Goal: Book appointment/travel/reservation

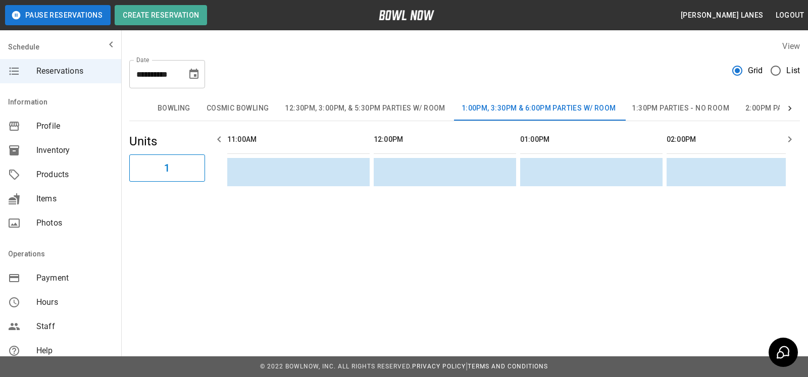
scroll to position [0, 473]
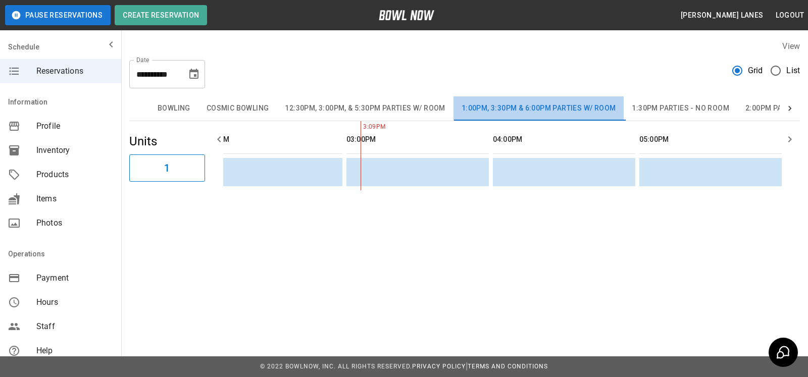
click at [556, 103] on button "1:00pm, 3:30pm & 6:00pm Parties w/ Room" at bounding box center [538, 108] width 171 height 24
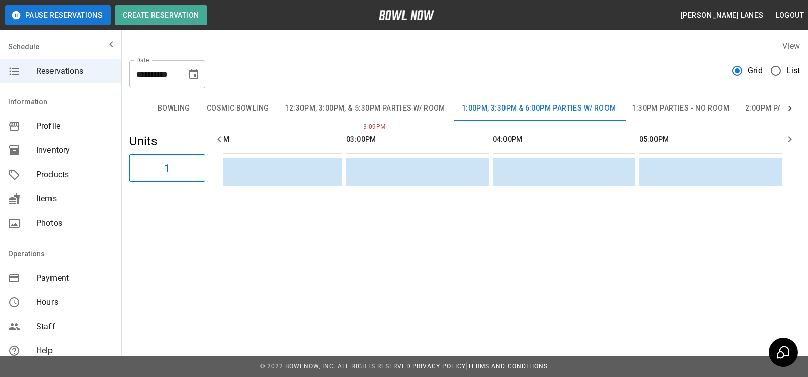
click at [178, 32] on div at bounding box center [464, 16] width 686 height 32
click at [182, 25] on header "Pause Reservations Create Reservation [PERSON_NAME] Lanes Logout" at bounding box center [404, 15] width 808 height 30
click at [197, 16] on button "Create Reservation" at bounding box center [161, 15] width 92 height 20
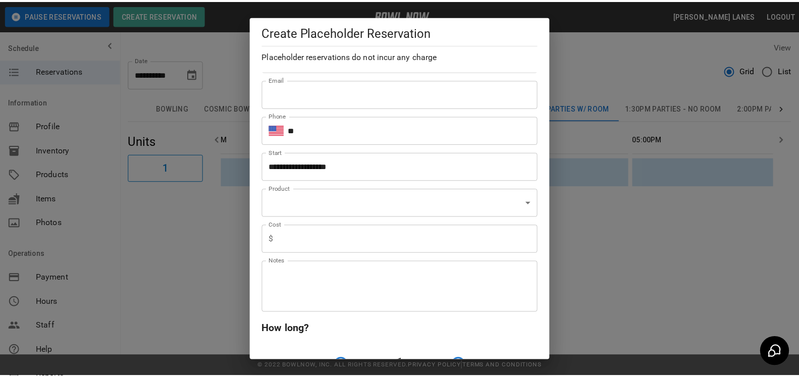
scroll to position [51, 0]
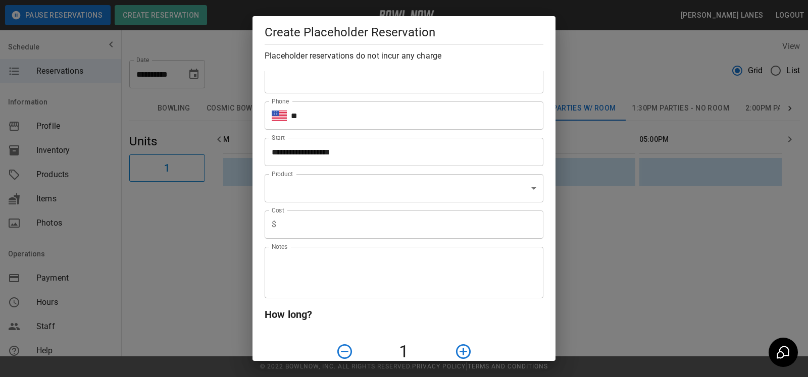
click at [413, 202] on body "**********" at bounding box center [404, 188] width 808 height 377
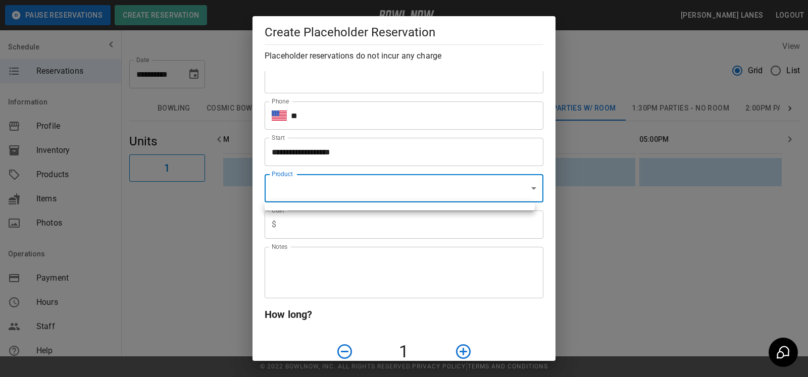
click at [559, 46] on div at bounding box center [404, 188] width 808 height 377
click at [536, 38] on h5 "Create Placeholder Reservation" at bounding box center [403, 32] width 279 height 16
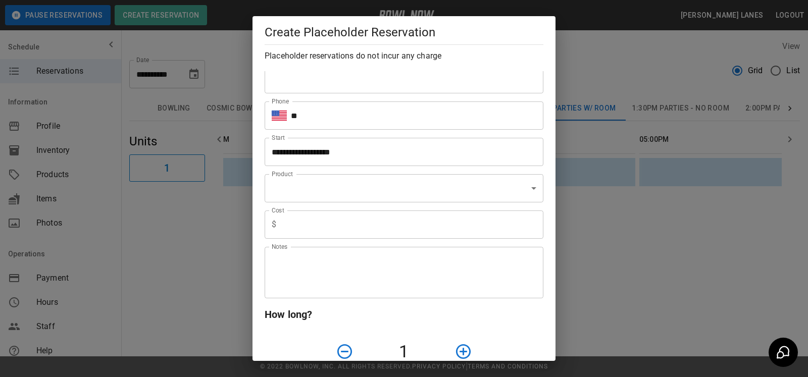
click at [618, 61] on div "**********" at bounding box center [404, 188] width 808 height 377
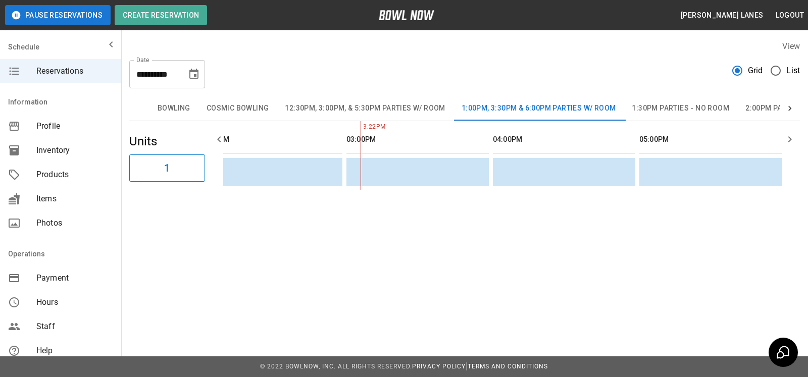
click at [793, 78] on label "List" at bounding box center [782, 70] width 35 height 21
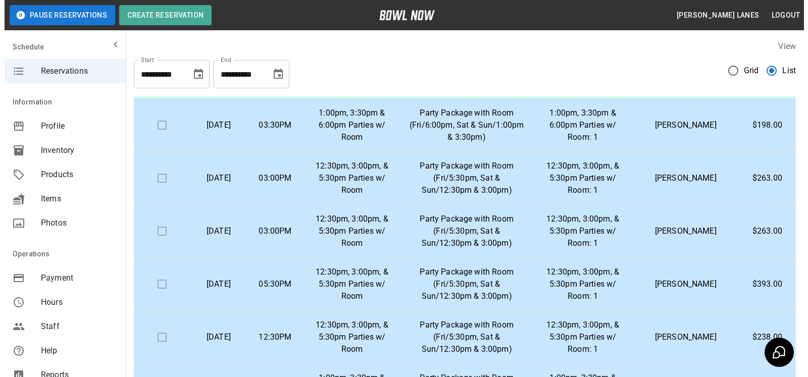
scroll to position [397, 0]
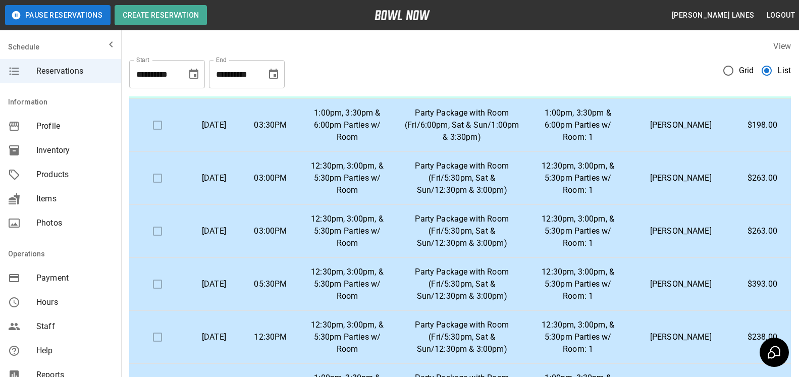
click at [678, 182] on p "[PERSON_NAME]" at bounding box center [681, 178] width 90 height 12
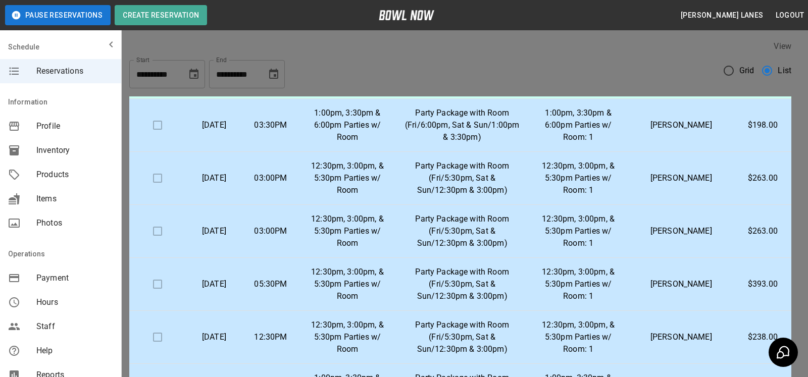
scroll to position [51, 0]
click at [620, 210] on div at bounding box center [404, 188] width 808 height 377
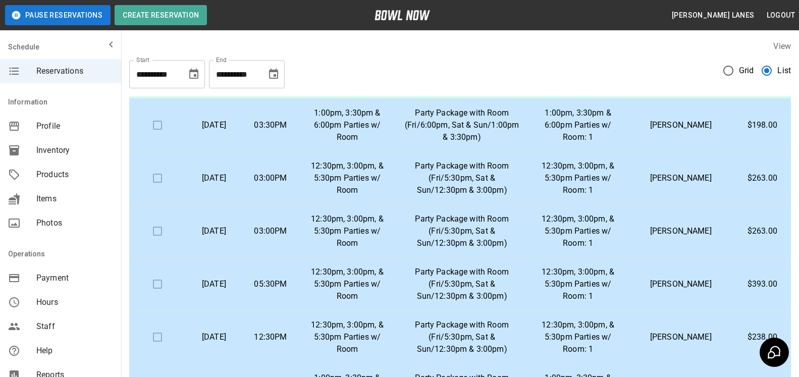
click at [660, 235] on p "[PERSON_NAME]" at bounding box center [681, 231] width 90 height 12
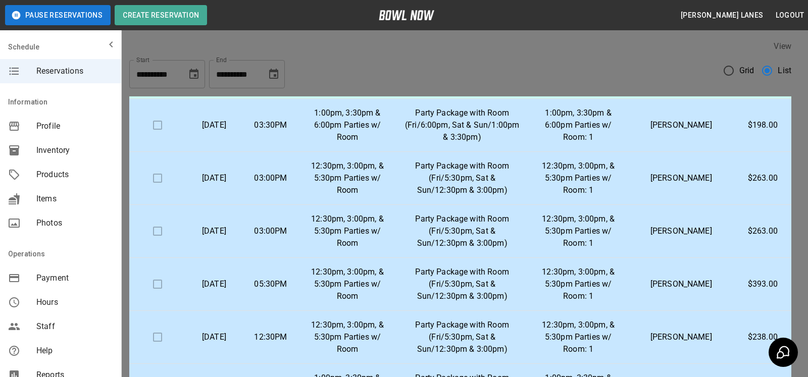
click at [681, 255] on div at bounding box center [404, 188] width 808 height 377
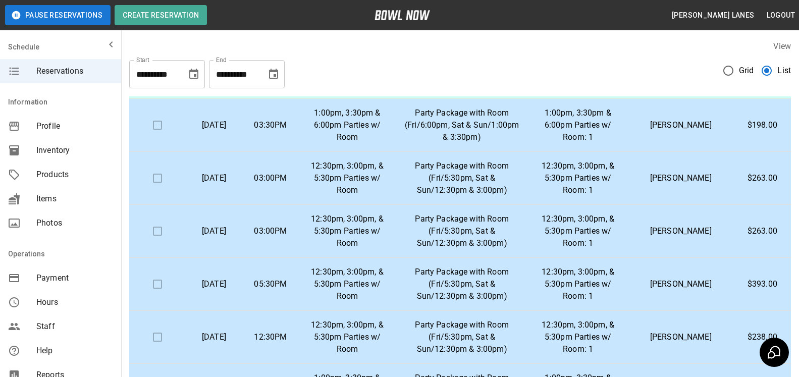
click at [684, 293] on td "[PERSON_NAME]" at bounding box center [681, 284] width 106 height 53
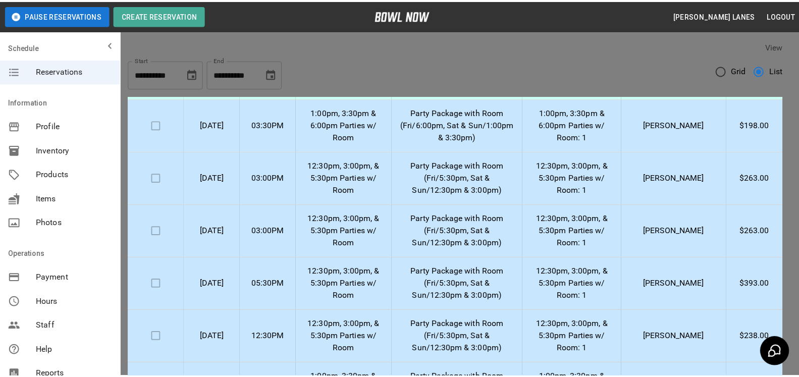
scroll to position [103, 0]
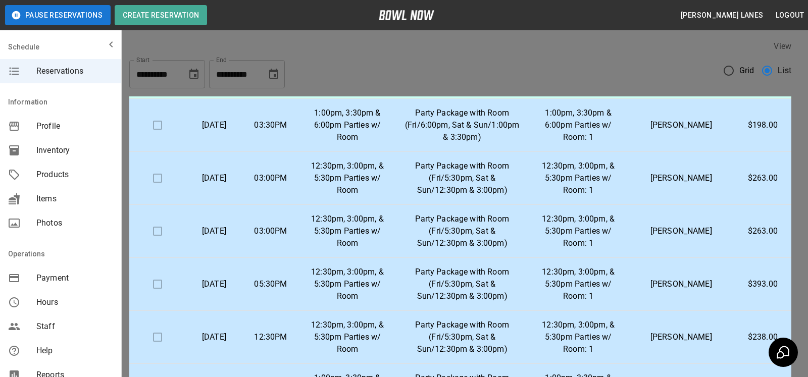
click at [683, 263] on div at bounding box center [404, 188] width 808 height 377
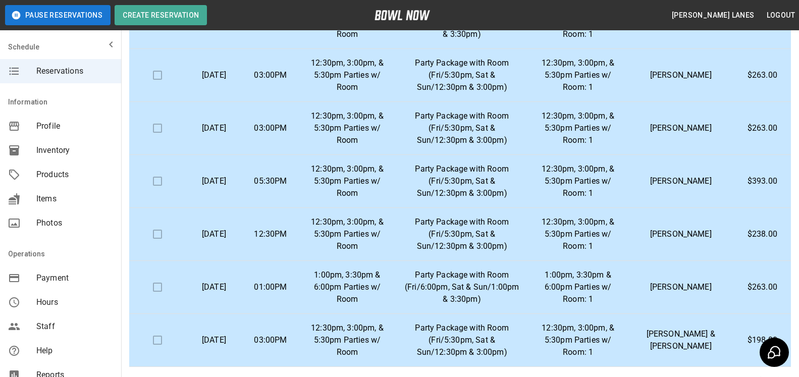
click at [695, 247] on td "[PERSON_NAME]" at bounding box center [681, 234] width 106 height 53
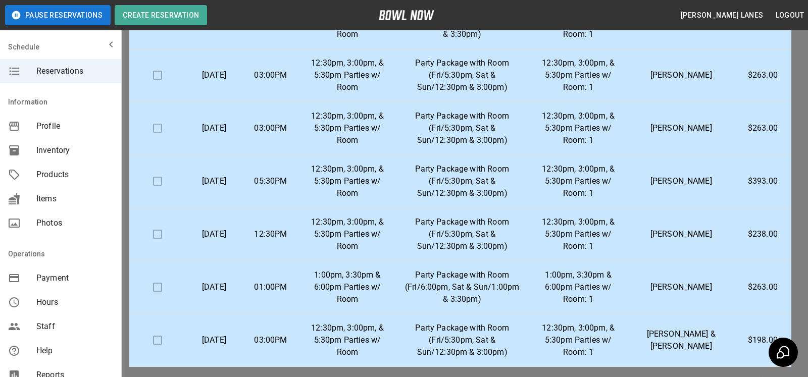
scroll to position [51, 0]
click at [615, 240] on div at bounding box center [404, 188] width 808 height 377
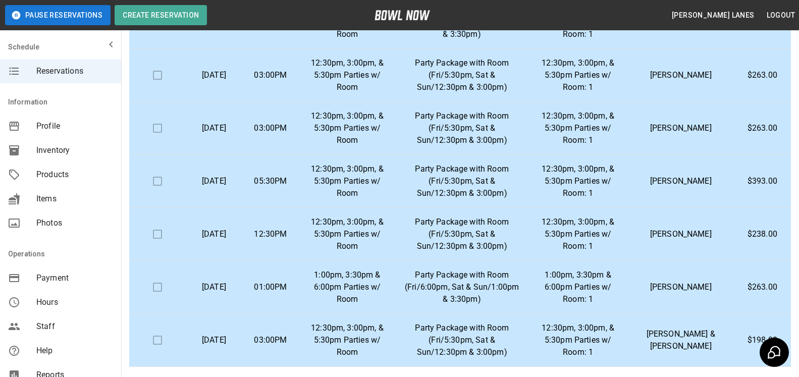
click at [659, 244] on td "[PERSON_NAME]" at bounding box center [681, 234] width 106 height 53
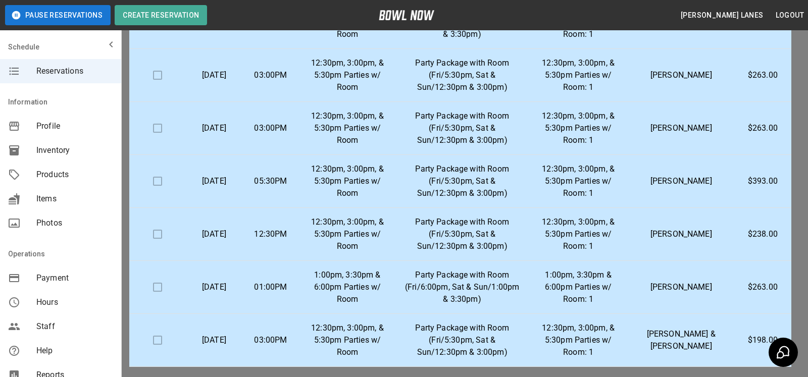
click at [648, 241] on div at bounding box center [404, 188] width 808 height 377
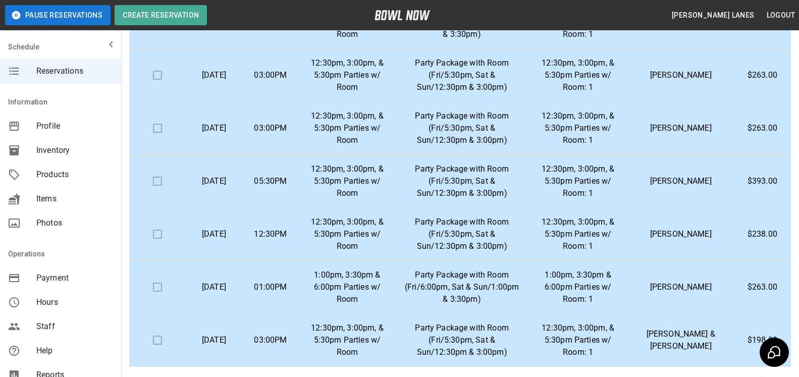
click at [662, 281] on p "[PERSON_NAME]" at bounding box center [681, 287] width 90 height 12
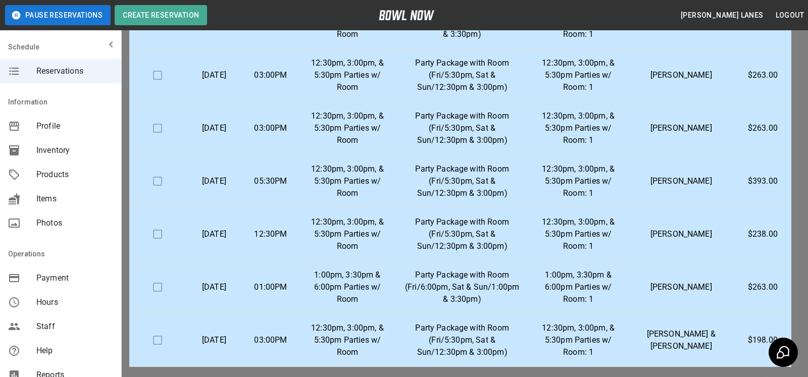
drag, startPoint x: 657, startPoint y: 261, endPoint x: 691, endPoint y: 293, distance: 46.4
click at [658, 261] on div at bounding box center [404, 188] width 808 height 377
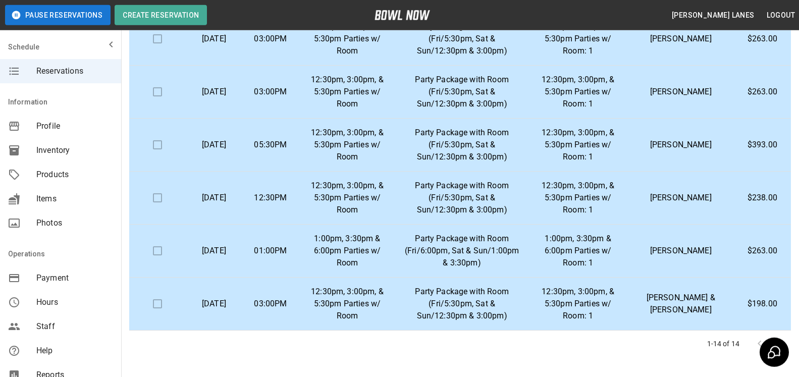
scroll to position [182, 0]
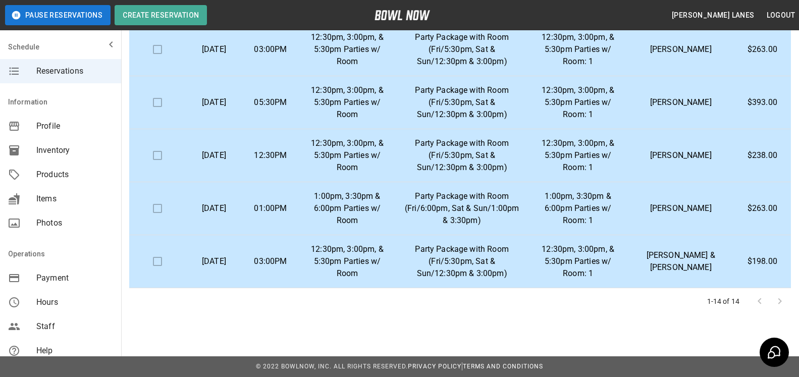
click at [692, 278] on td "[PERSON_NAME] & [PERSON_NAME]" at bounding box center [681, 261] width 106 height 53
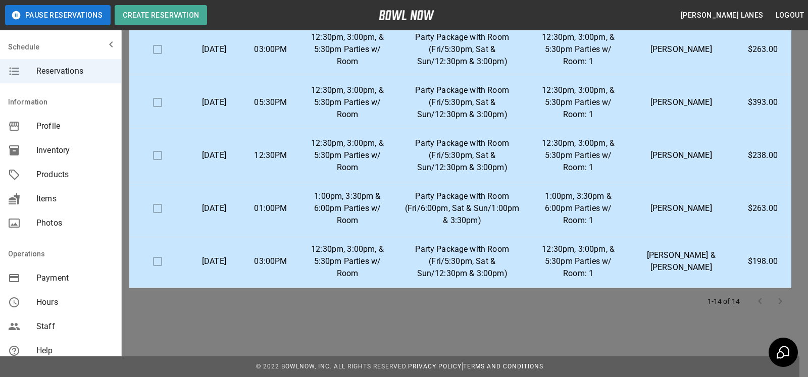
click at [690, 299] on div at bounding box center [404, 188] width 808 height 377
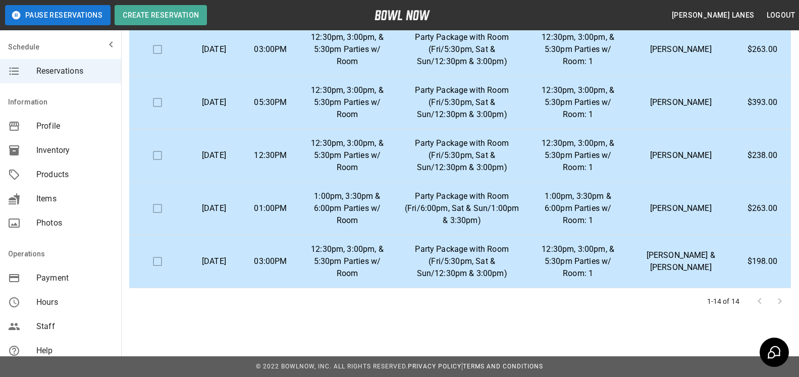
scroll to position [0, 0]
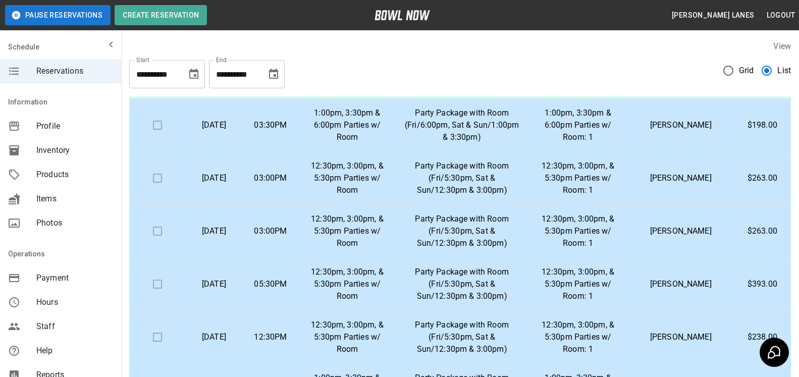
click at [273, 79] on icon "Choose date, selected date is Sep 28, 2025" at bounding box center [274, 74] width 12 height 12
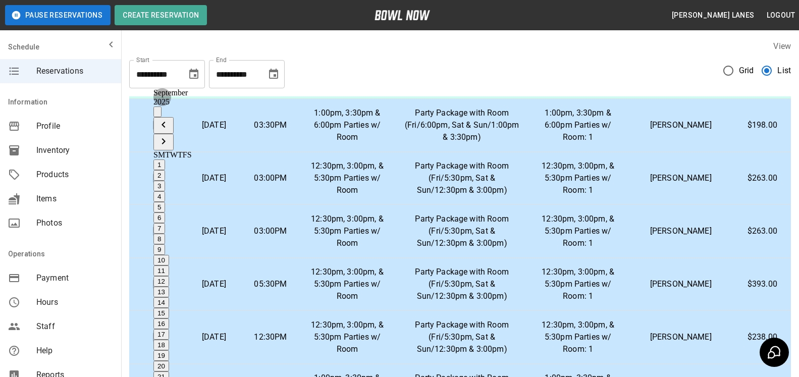
click at [170, 135] on icon "Next month" at bounding box center [163, 141] width 12 height 12
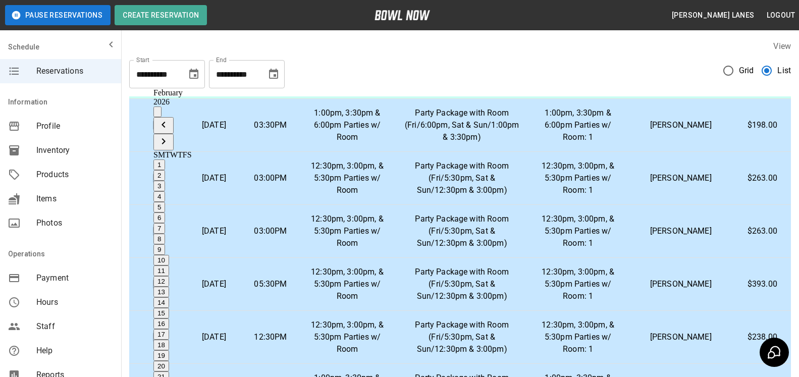
click at [170, 135] on icon "Next month" at bounding box center [163, 141] width 12 height 12
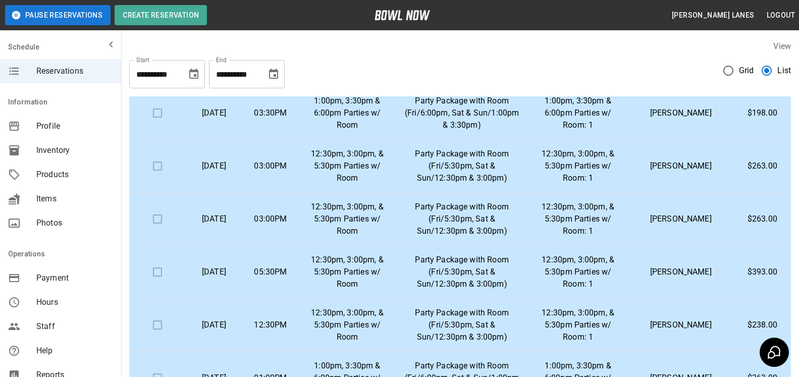
type input "**********"
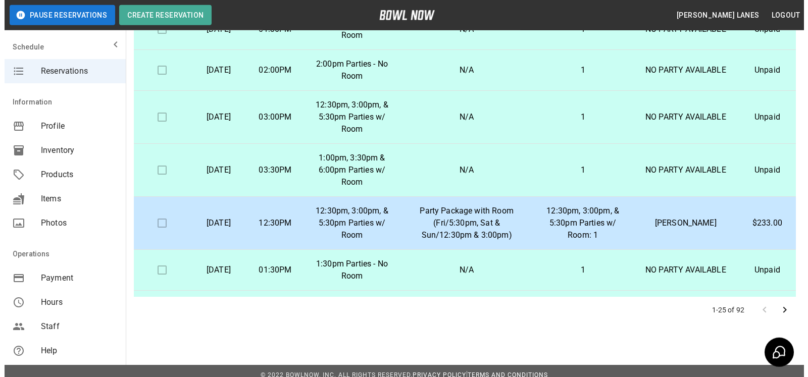
scroll to position [182, 0]
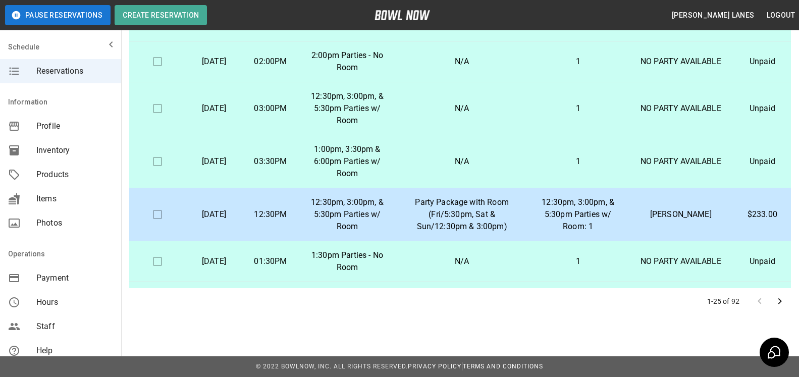
click at [724, 227] on td "[PERSON_NAME]" at bounding box center [681, 214] width 106 height 53
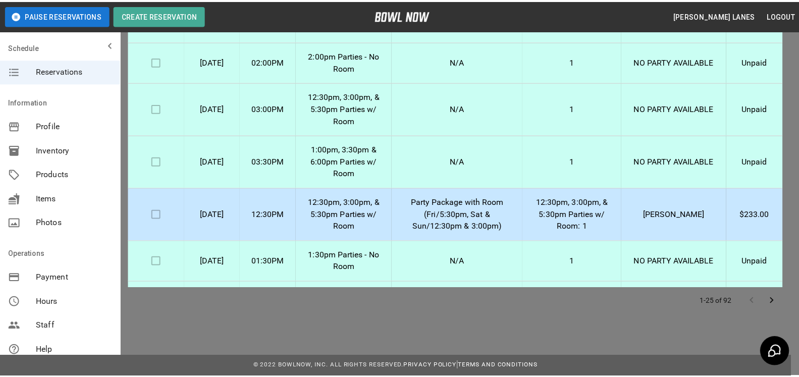
scroll to position [103, 0]
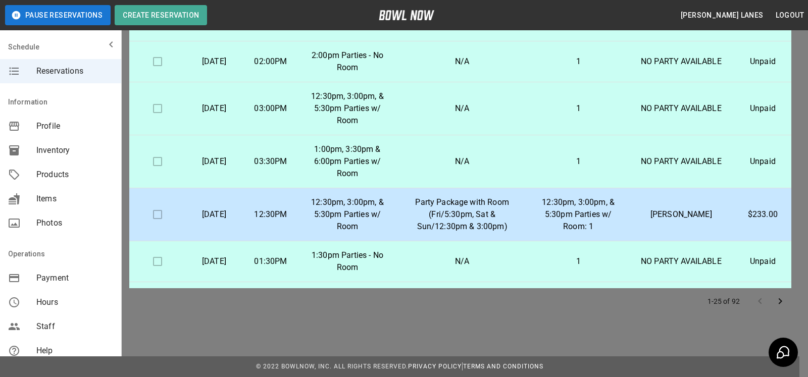
click at [637, 207] on div at bounding box center [404, 188] width 808 height 377
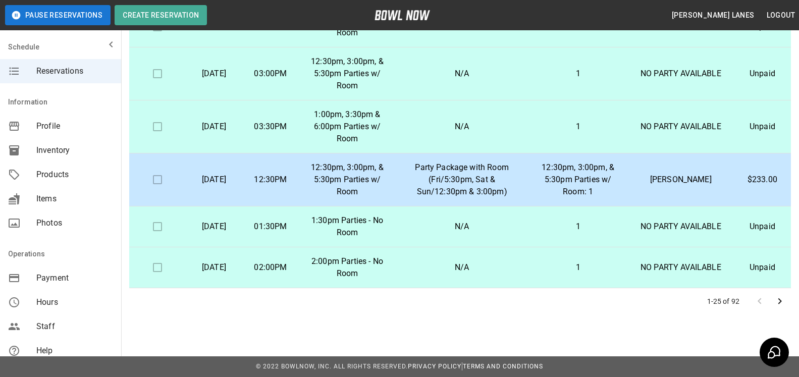
click at [776, 300] on icon "Go to next page" at bounding box center [780, 301] width 12 height 12
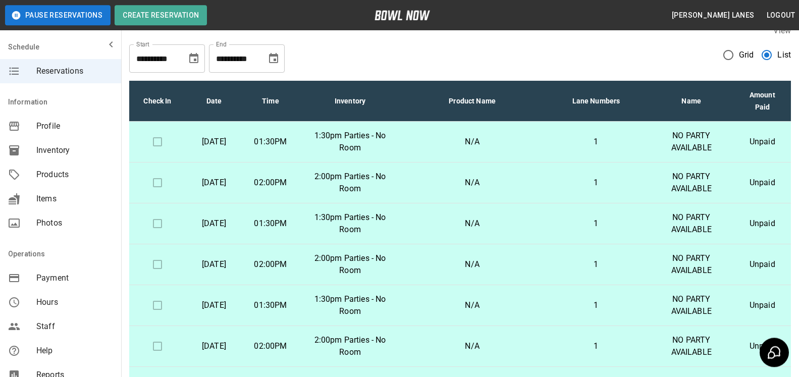
scroll to position [182, 0]
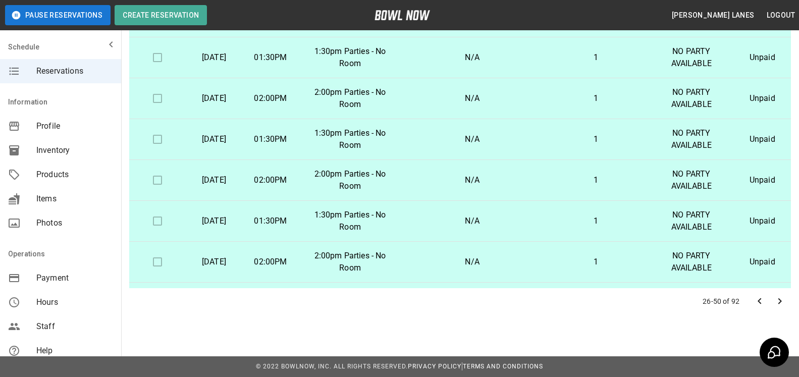
click at [779, 296] on icon "Go to next page" at bounding box center [780, 301] width 12 height 12
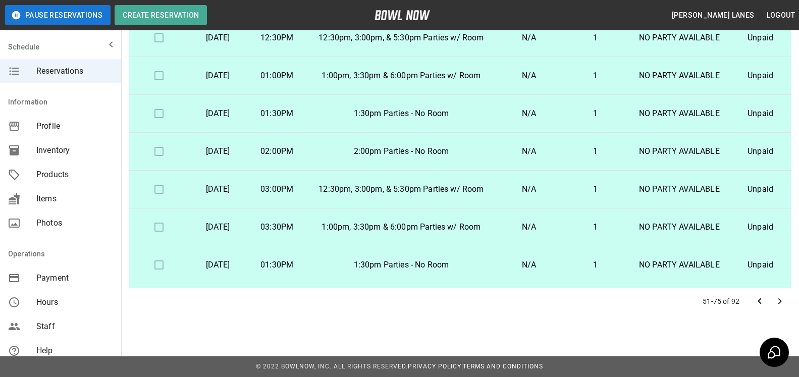
click at [780, 302] on icon "Go to next page" at bounding box center [780, 301] width 4 height 6
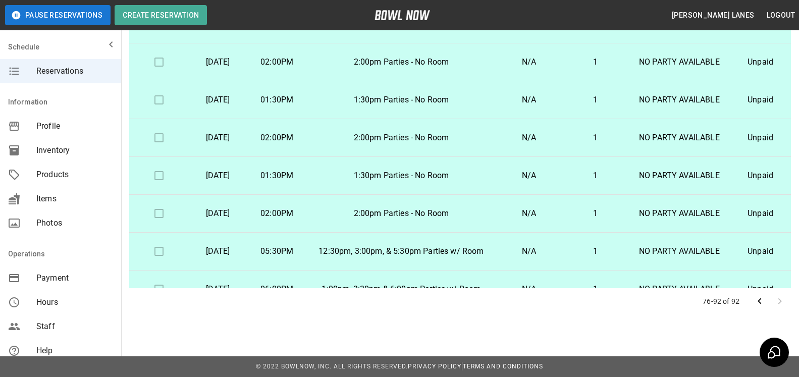
click at [759, 300] on icon "Go to previous page" at bounding box center [760, 301] width 12 height 12
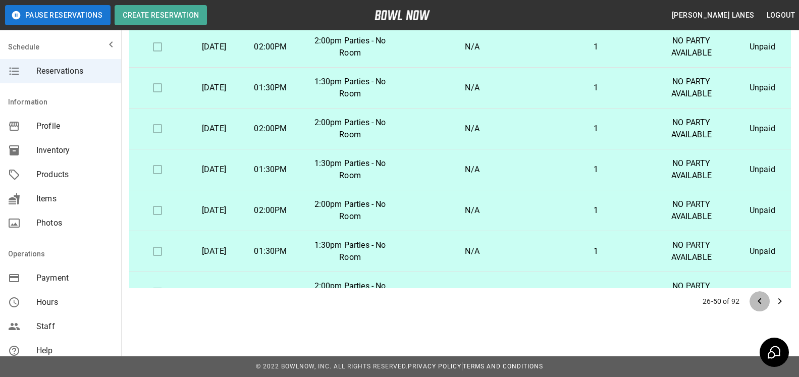
click at [759, 300] on icon "Go to previous page" at bounding box center [760, 301] width 12 height 12
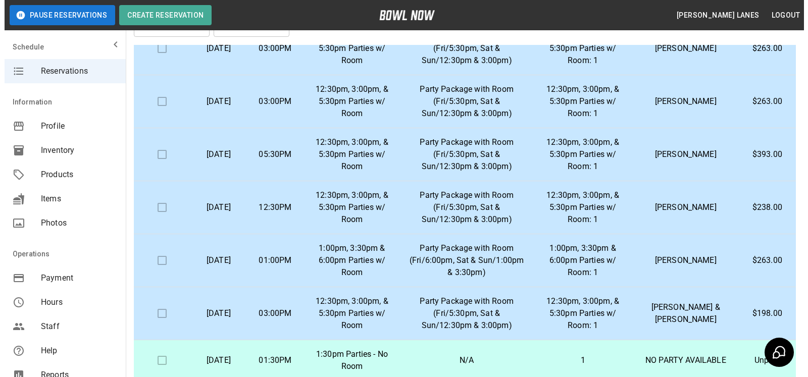
scroll to position [618, 0]
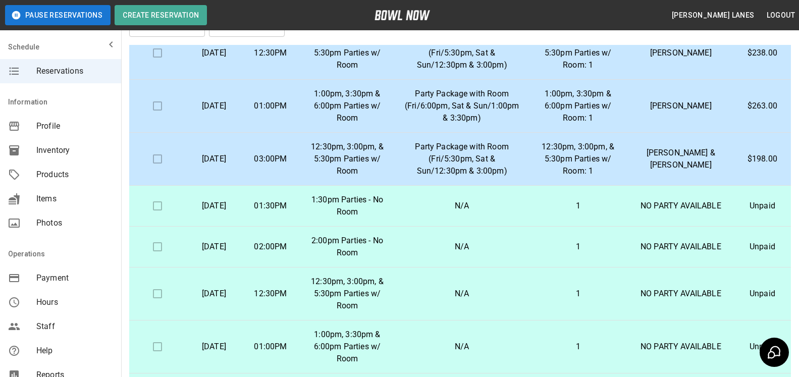
click at [677, 171] on p "[PERSON_NAME] & [PERSON_NAME]" at bounding box center [681, 159] width 90 height 24
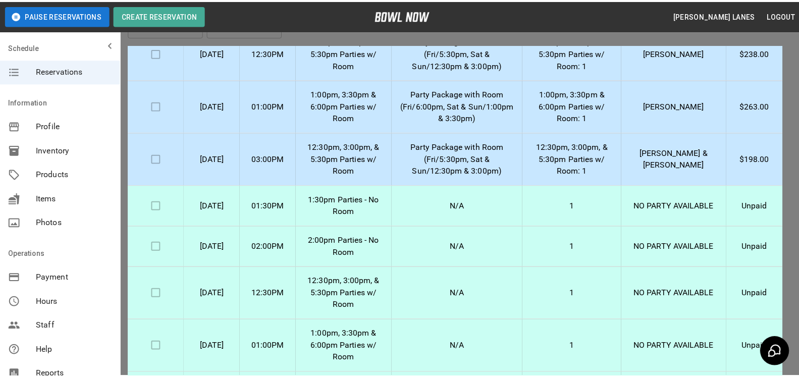
scroll to position [51, 0]
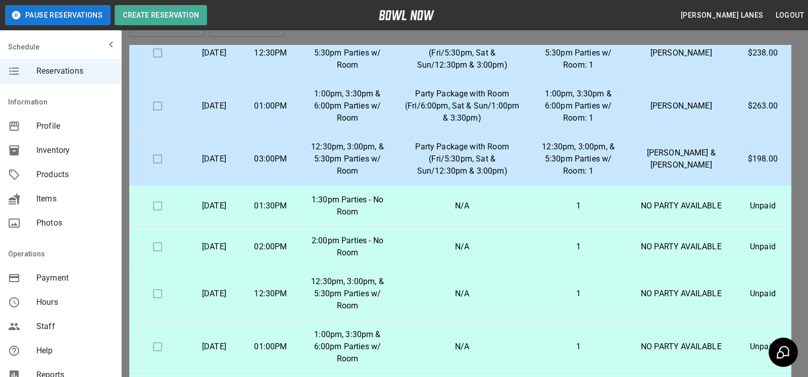
click at [590, 154] on div at bounding box center [404, 188] width 808 height 377
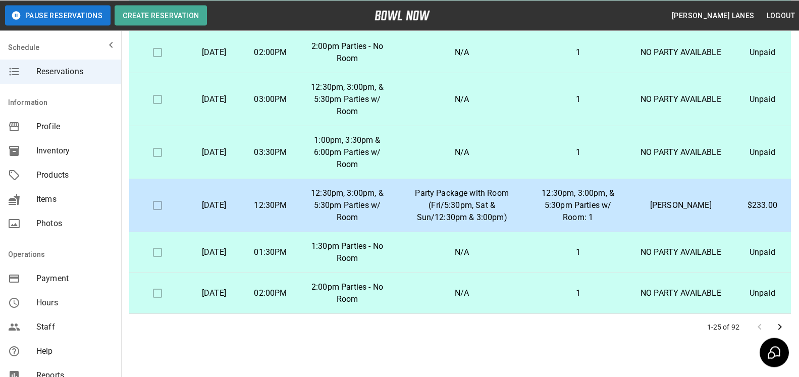
scroll to position [182, 0]
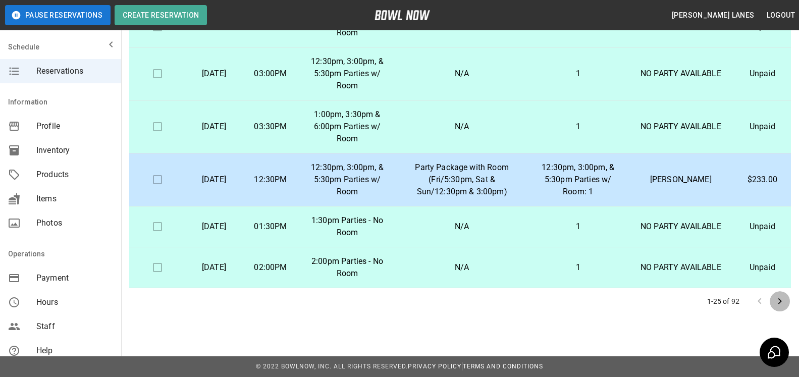
click at [779, 295] on button "Go to next page" at bounding box center [780, 301] width 20 height 20
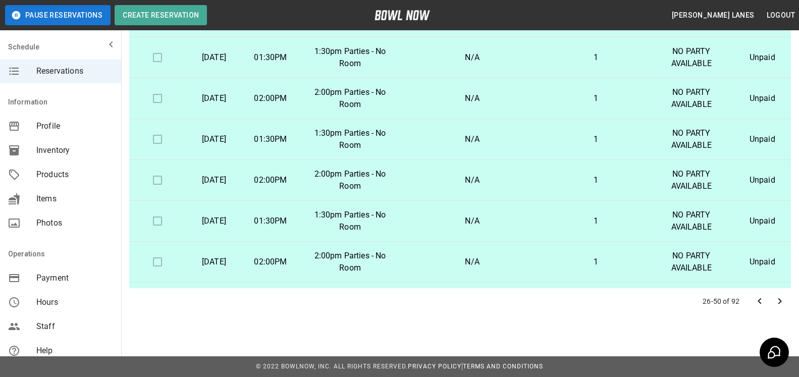
click at [781, 299] on icon "Go to next page" at bounding box center [780, 301] width 12 height 12
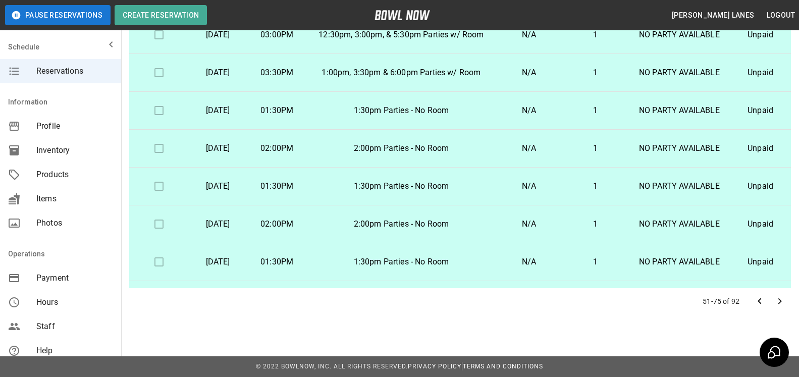
click at [782, 299] on icon "Go to next page" at bounding box center [780, 301] width 12 height 12
